Goal: Task Accomplishment & Management: Use online tool/utility

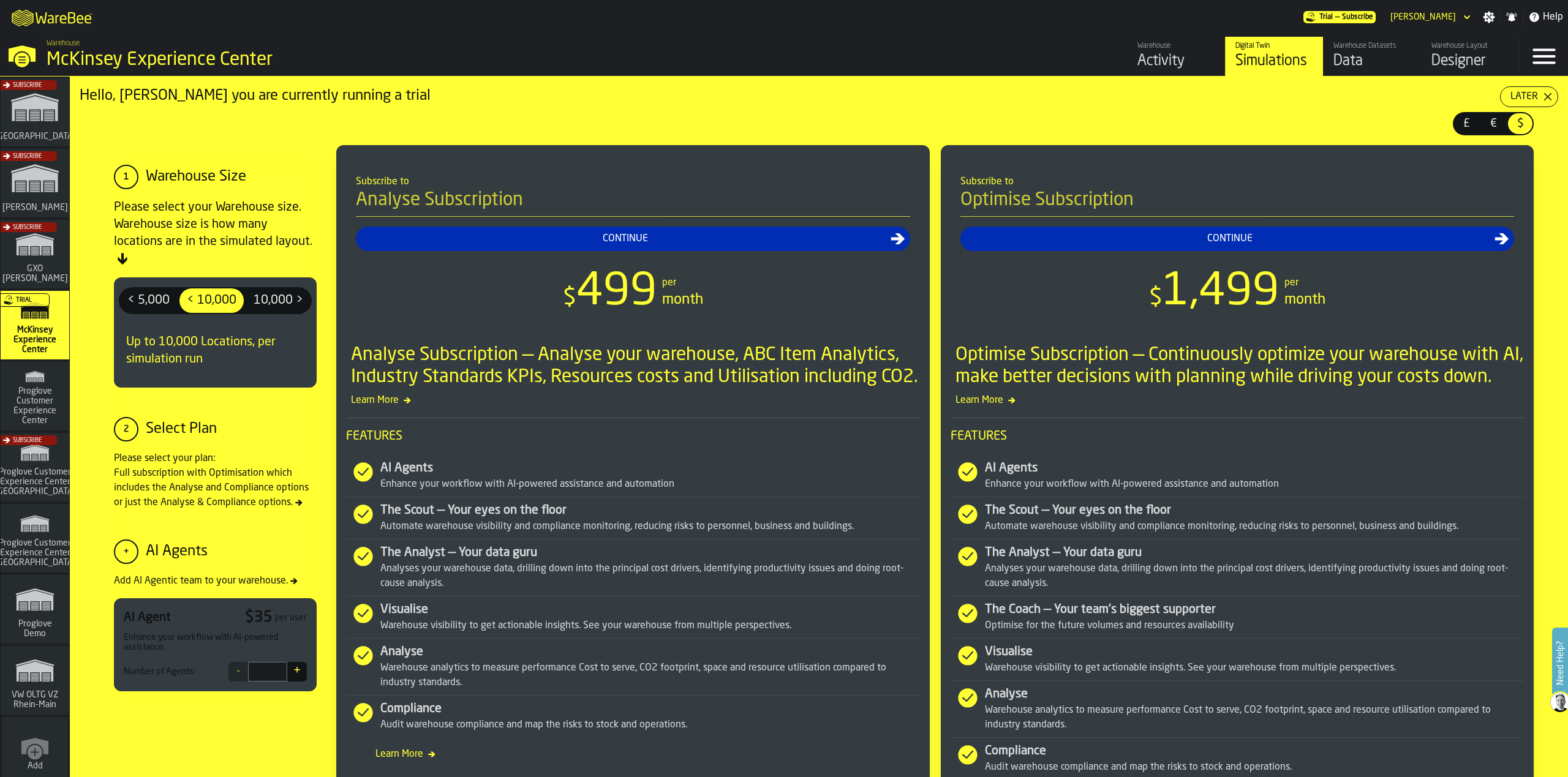
click at [1354, 54] on div "Data" at bounding box center [1371, 61] width 78 height 20
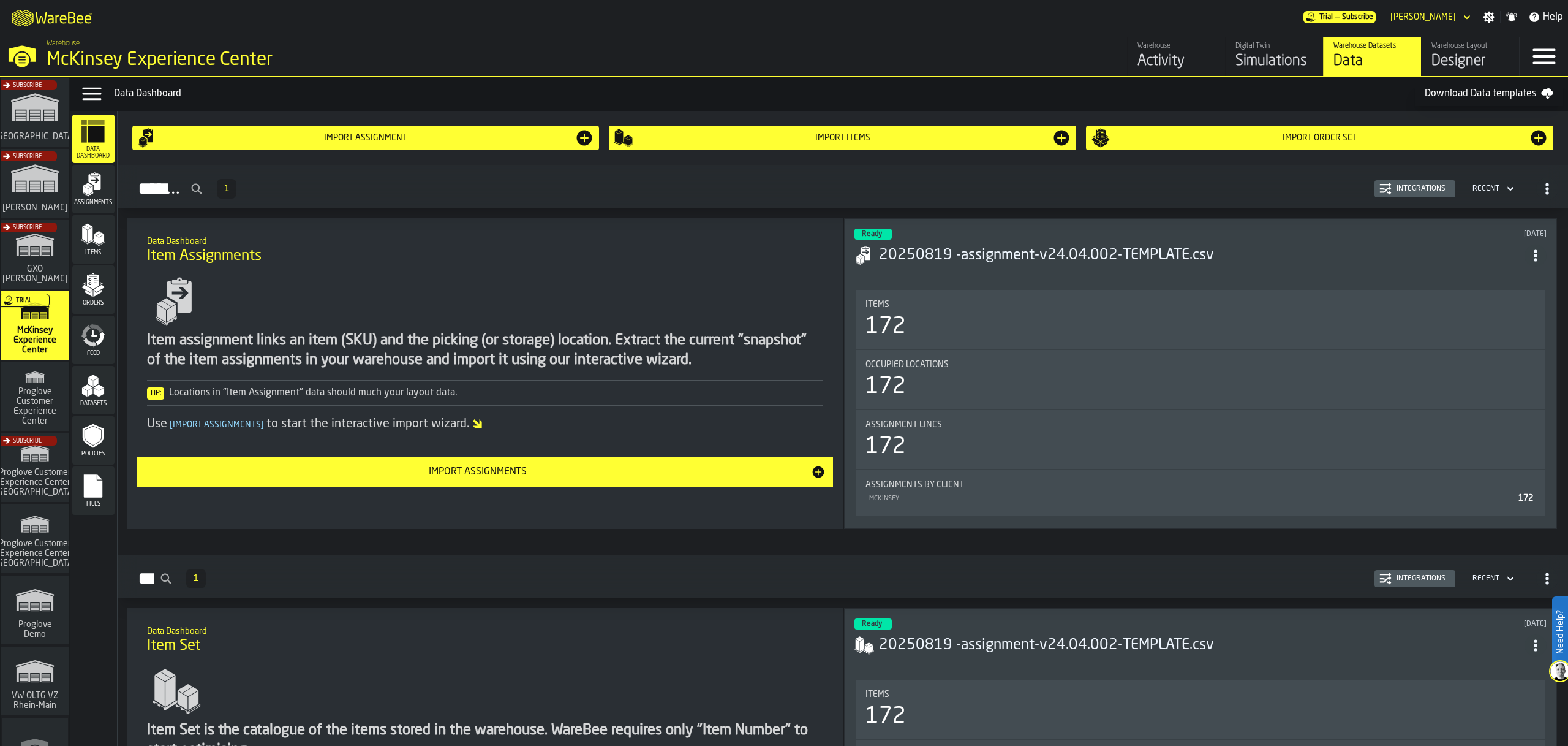
click at [95, 350] on span "Feed" at bounding box center [94, 353] width 42 height 7
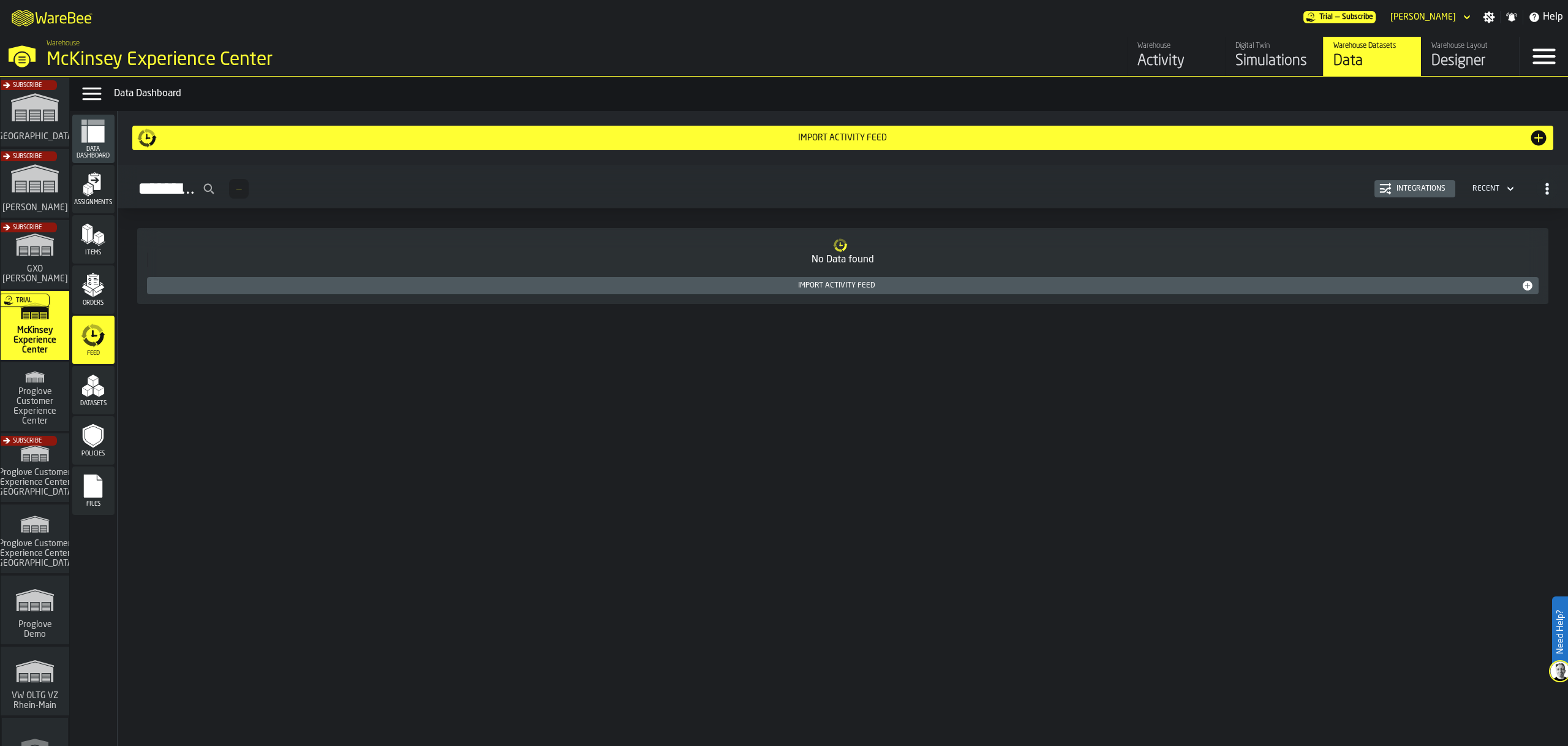
click at [859, 284] on div "Import Activity Feed" at bounding box center [836, 286] width 1370 height 9
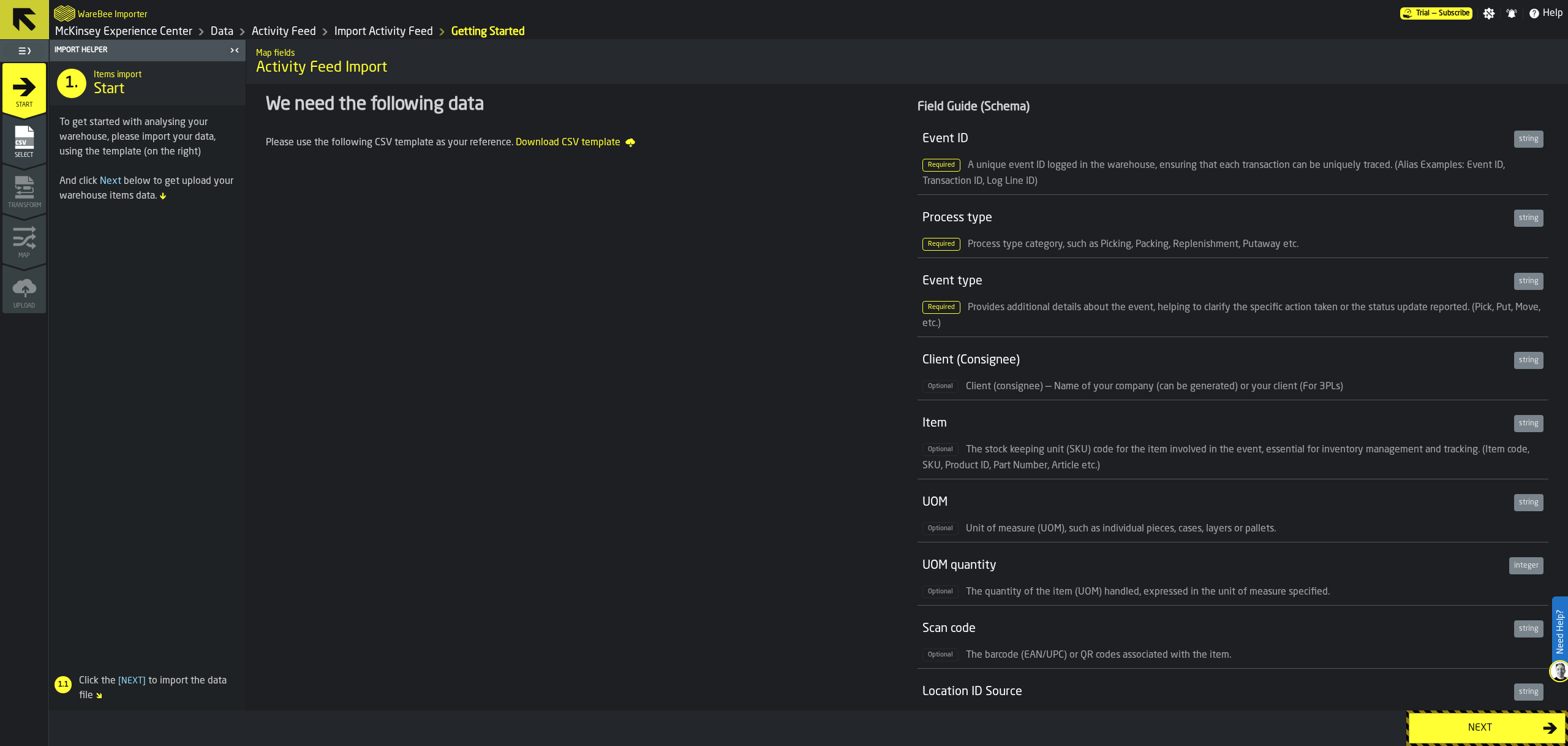
click at [387, 33] on link "Import Activity Feed" at bounding box center [383, 32] width 99 height 14
click at [352, 33] on link "Import Activity Feed" at bounding box center [383, 32] width 99 height 14
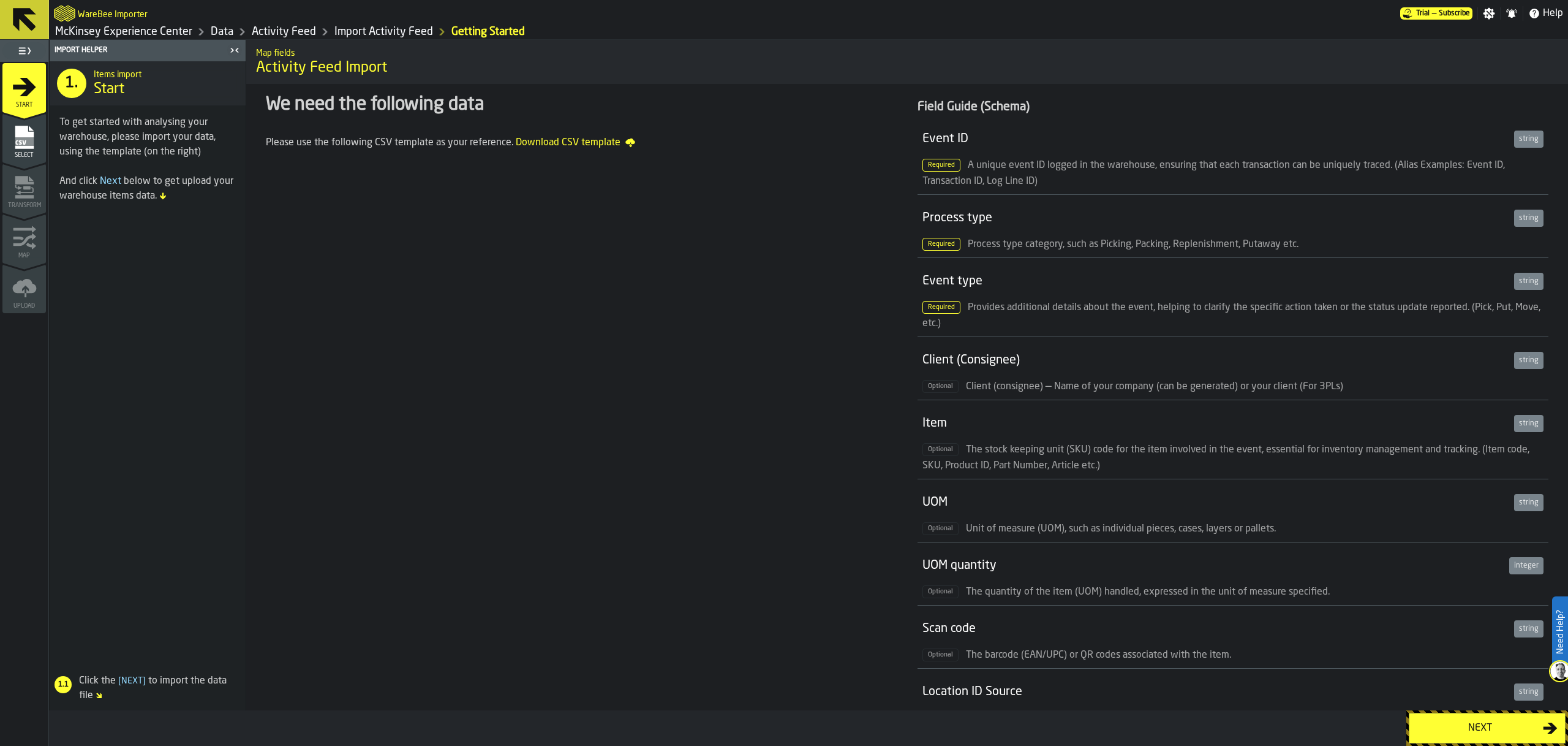
click at [273, 26] on link "Activity Feed" at bounding box center [284, 32] width 64 height 14
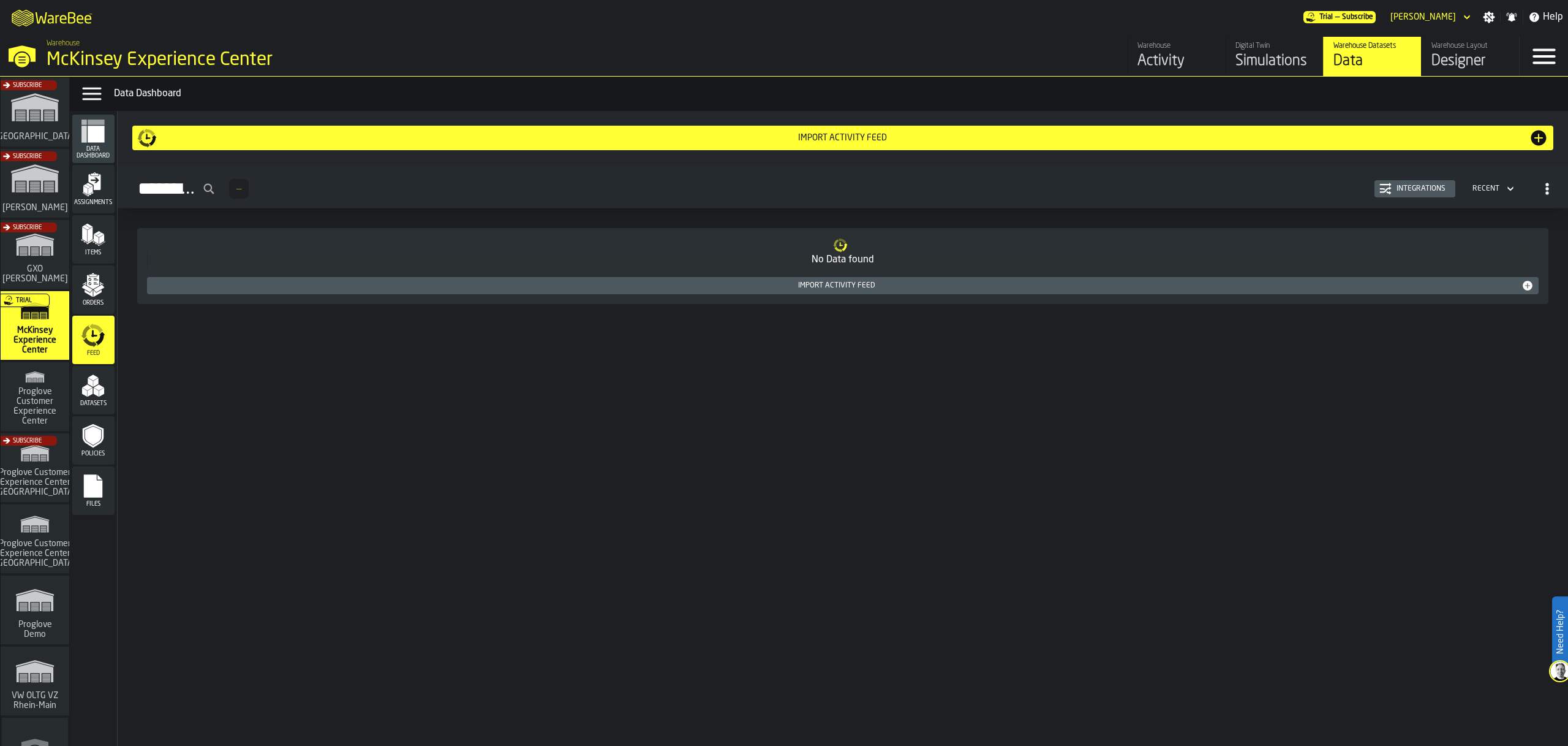
click at [817, 293] on button "Import Activity Feed" at bounding box center [843, 285] width 1392 height 17
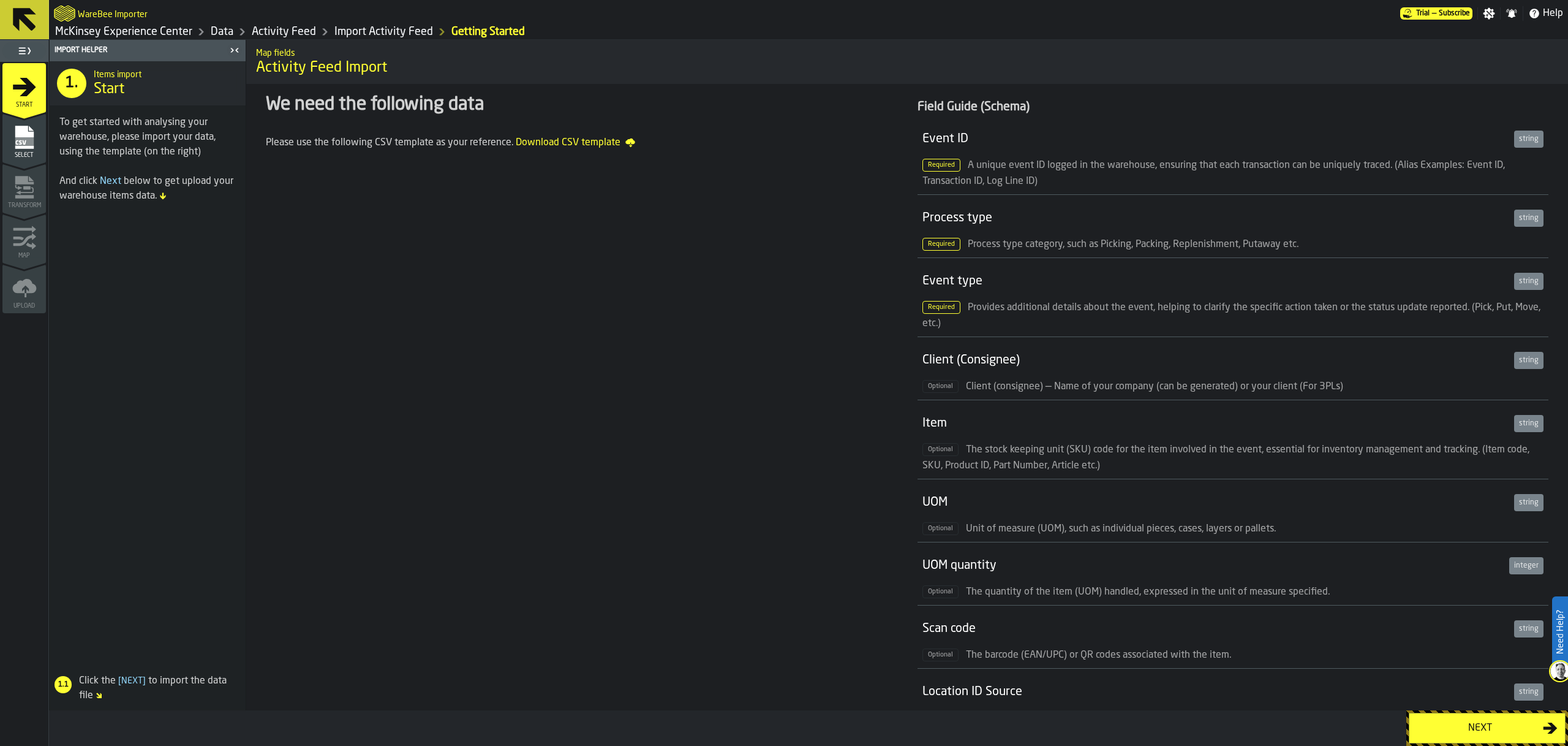
click at [379, 29] on link "Import Activity Feed" at bounding box center [383, 32] width 99 height 14
click at [298, 31] on link "Activity Feed" at bounding box center [284, 32] width 64 height 14
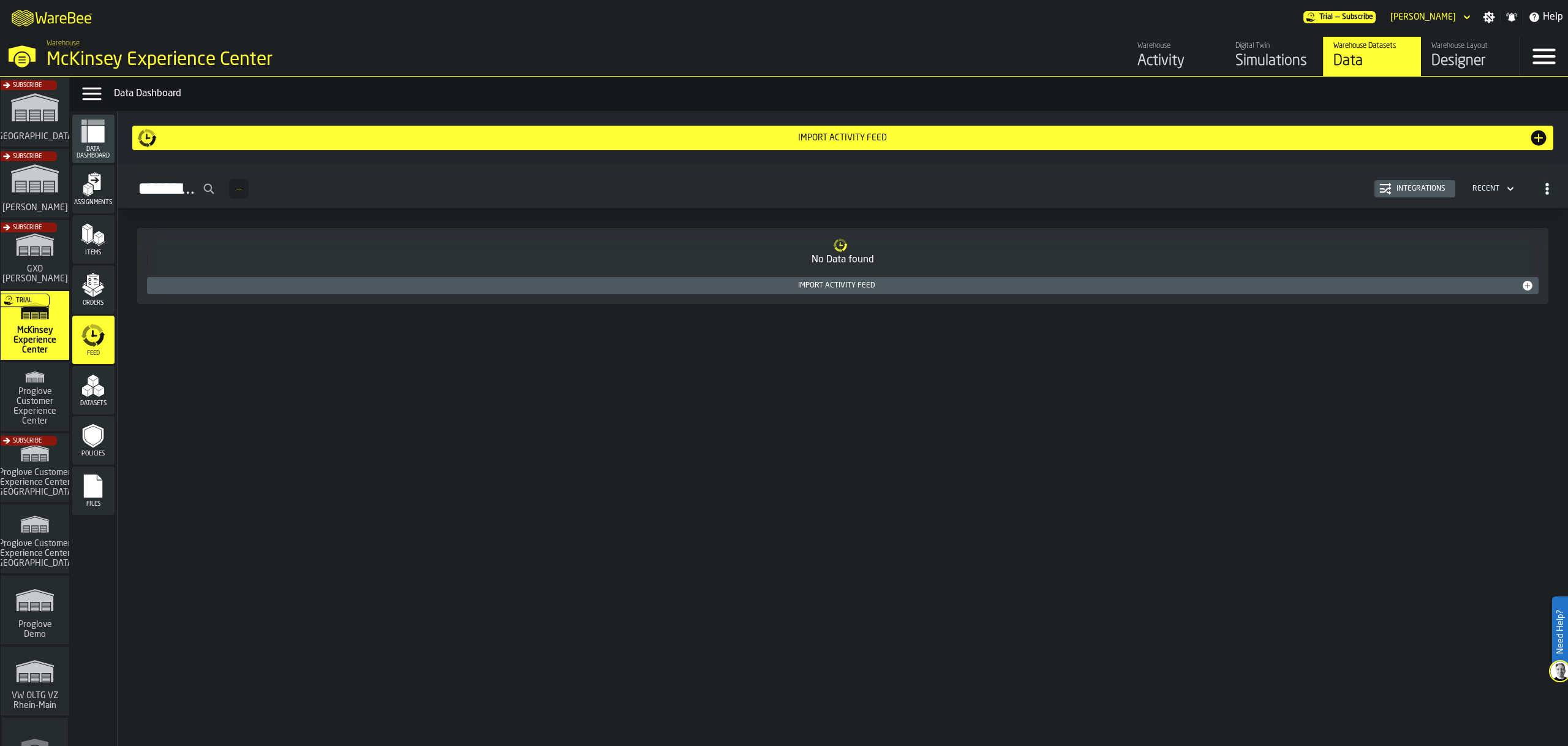
click at [1428, 190] on div "Integrations" at bounding box center [1421, 189] width 59 height 9
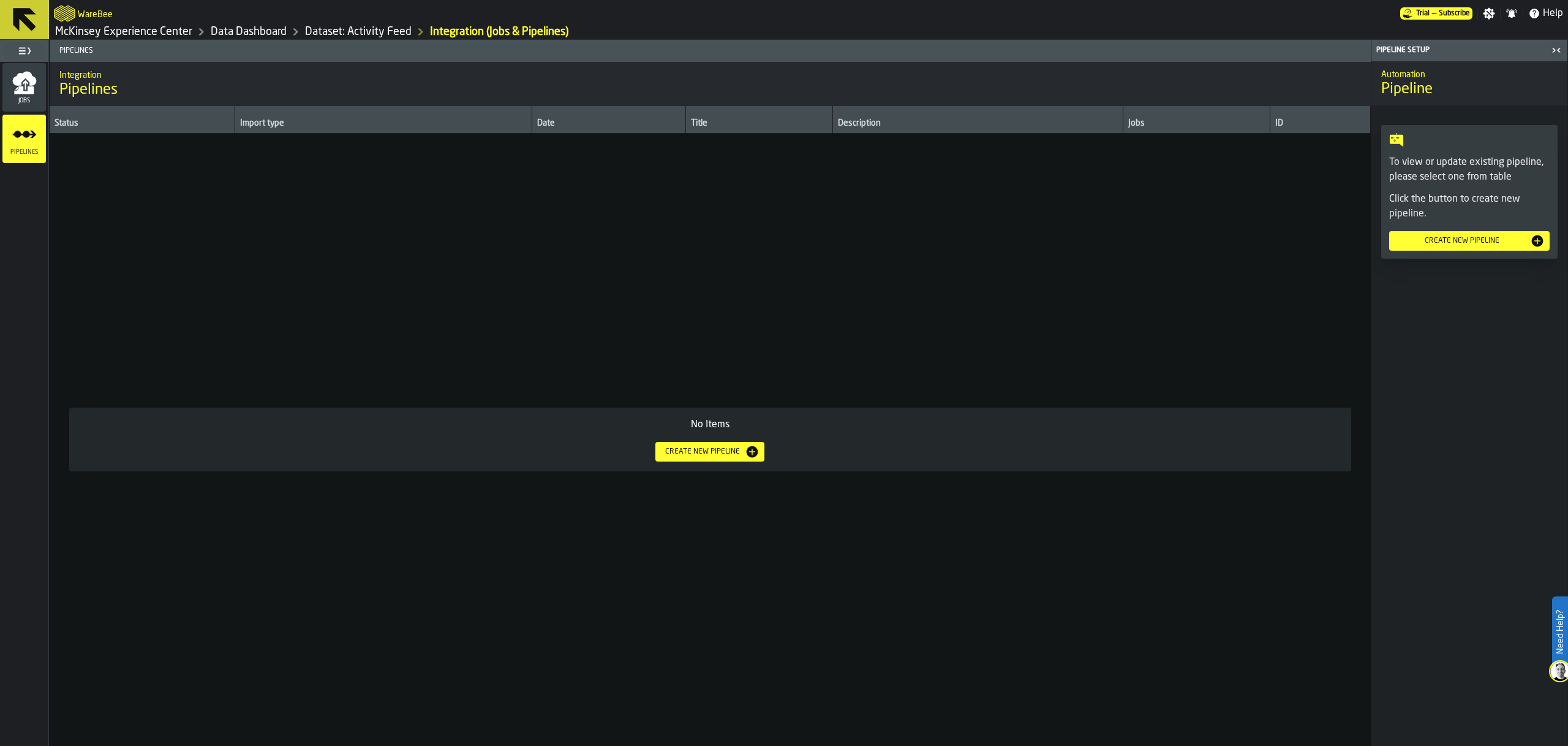
click at [1456, 235] on div "Create new pipeline" at bounding box center [1469, 241] width 151 height 15
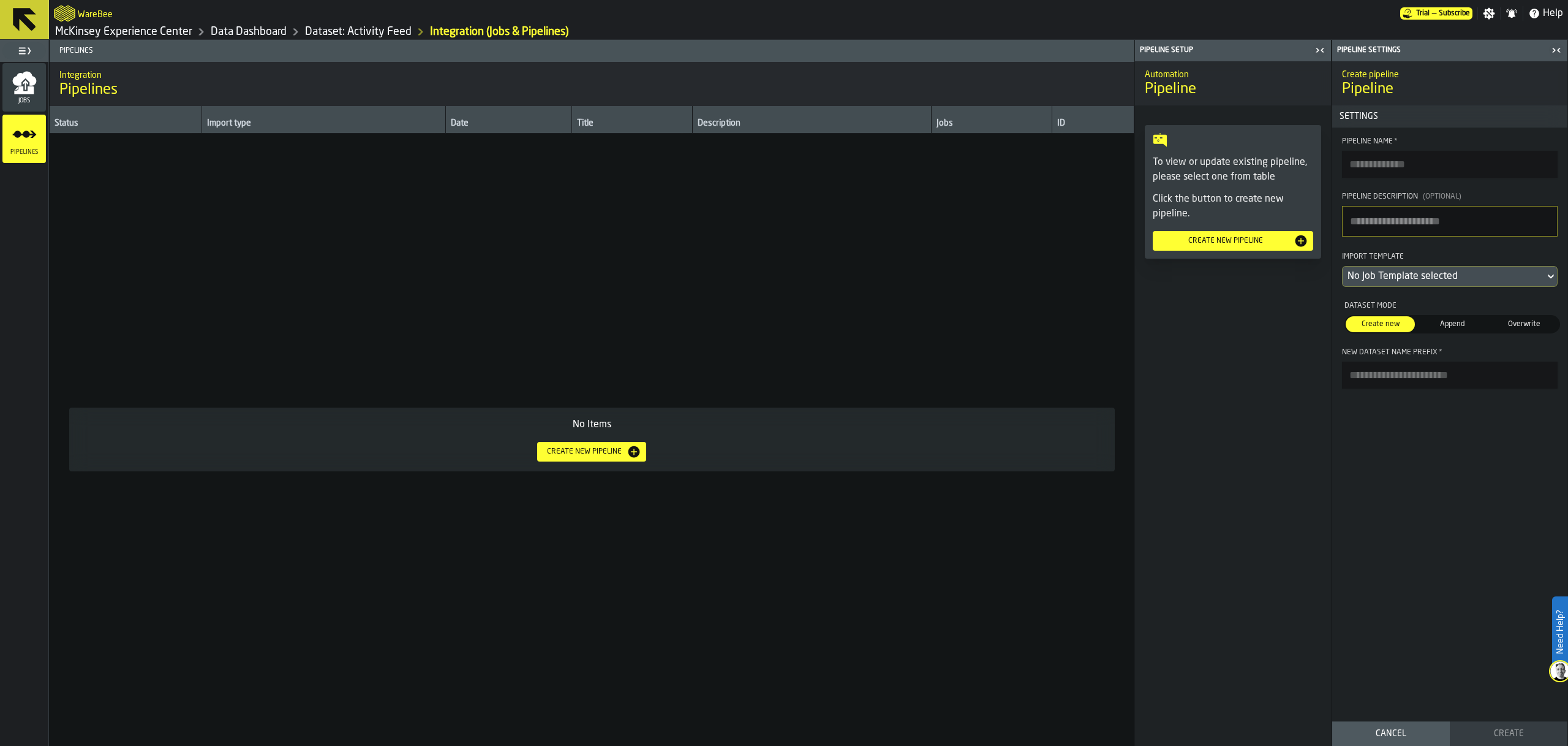
click at [1406, 232] on textarea "Pipeline Description (Optional)" at bounding box center [1450, 221] width 215 height 31
type textarea "*****"
click at [1446, 277] on div "No Job Template selected" at bounding box center [1444, 277] width 193 height 15
click at [1462, 324] on span "Append" at bounding box center [1451, 324] width 64 height 11
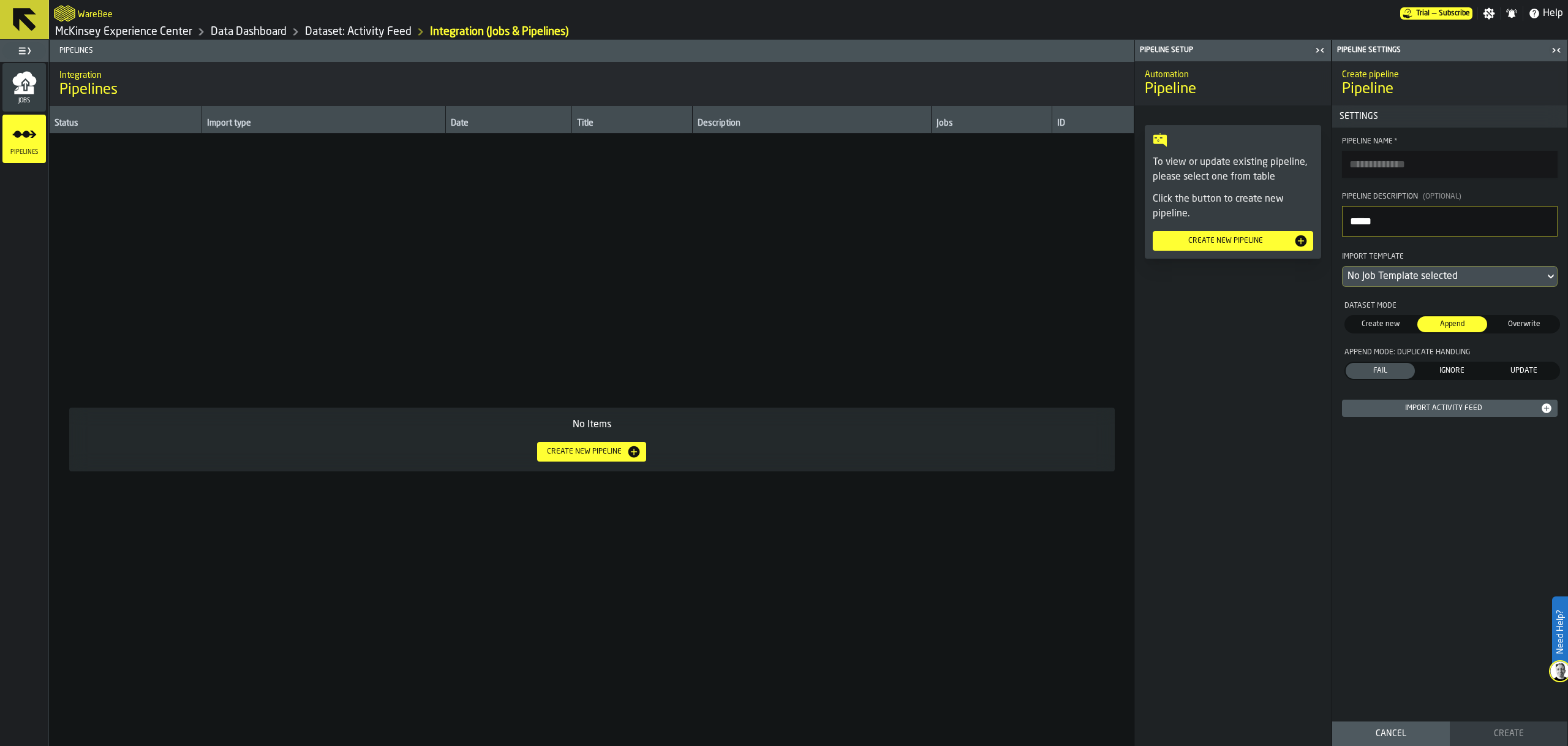
click at [1464, 409] on div "Import Activity Feed" at bounding box center [1443, 408] width 193 height 9
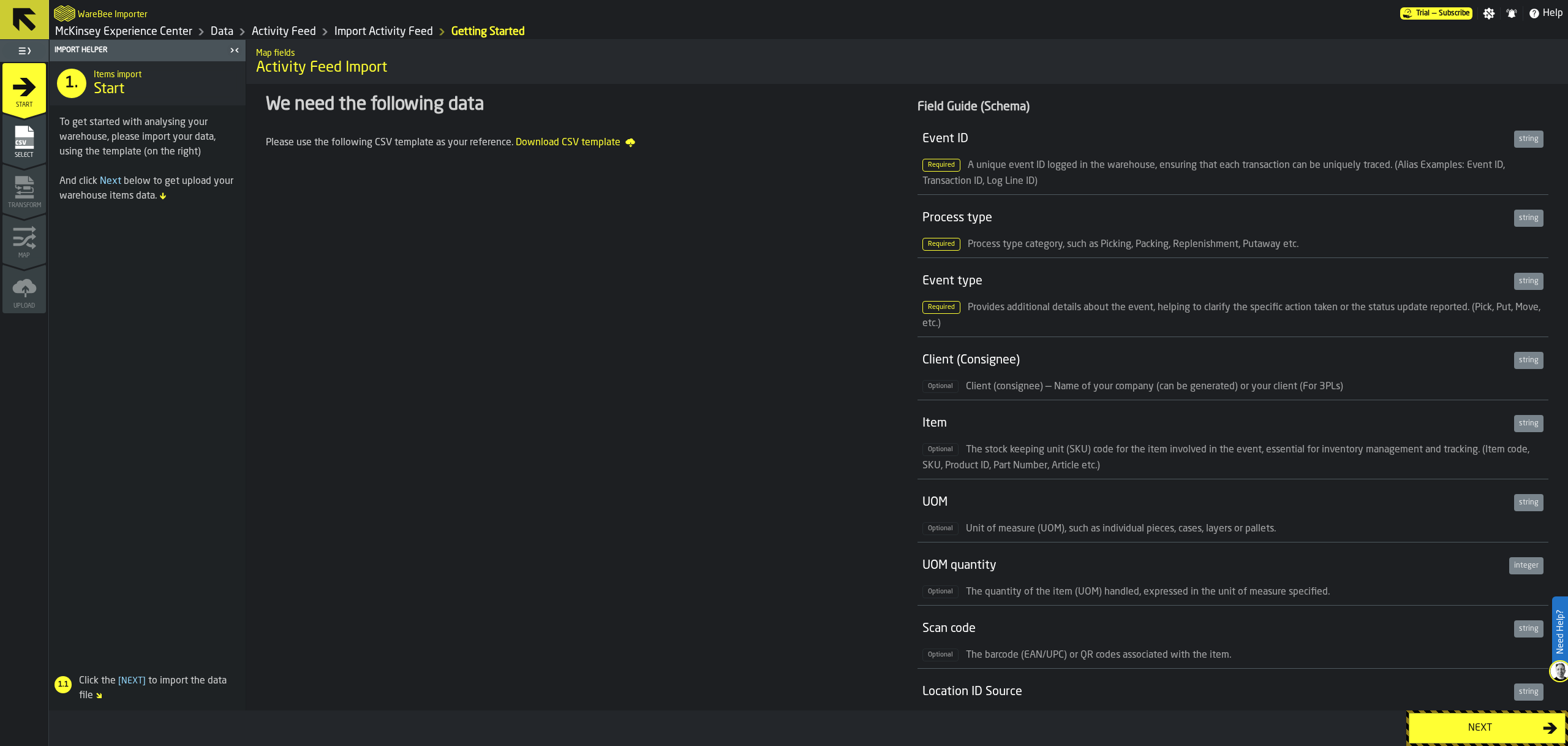
click at [290, 33] on link "Activity Feed" at bounding box center [284, 32] width 64 height 14
